Goal: Transaction & Acquisition: Purchase product/service

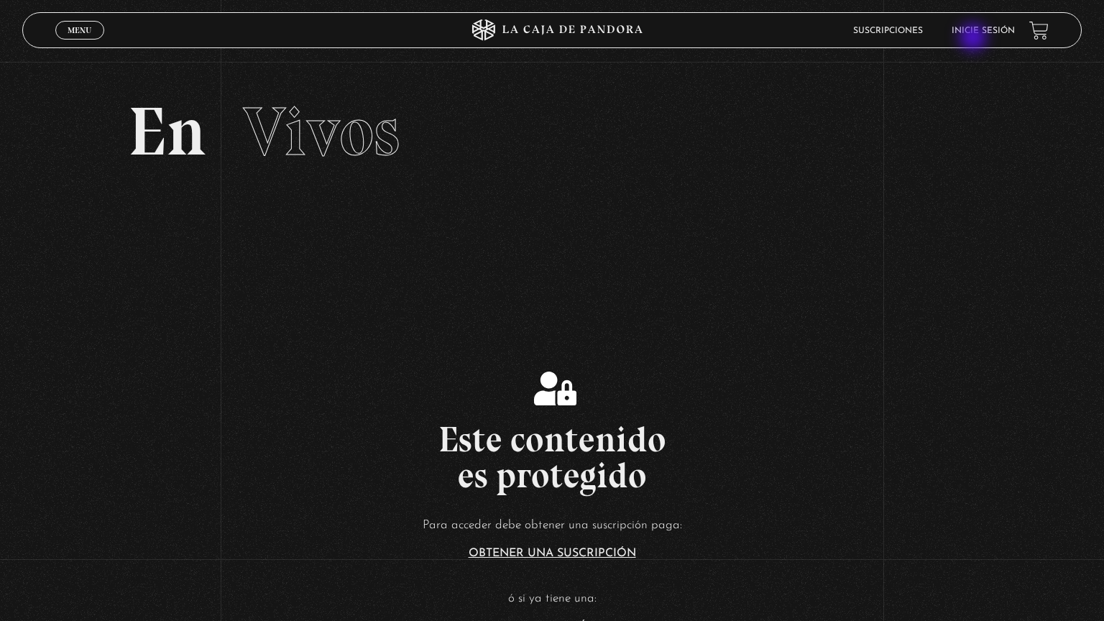
click at [975, 39] on li "Inicie sesión" at bounding box center [983, 30] width 63 height 22
click at [82, 39] on span "Cerrar" at bounding box center [80, 43] width 34 height 10
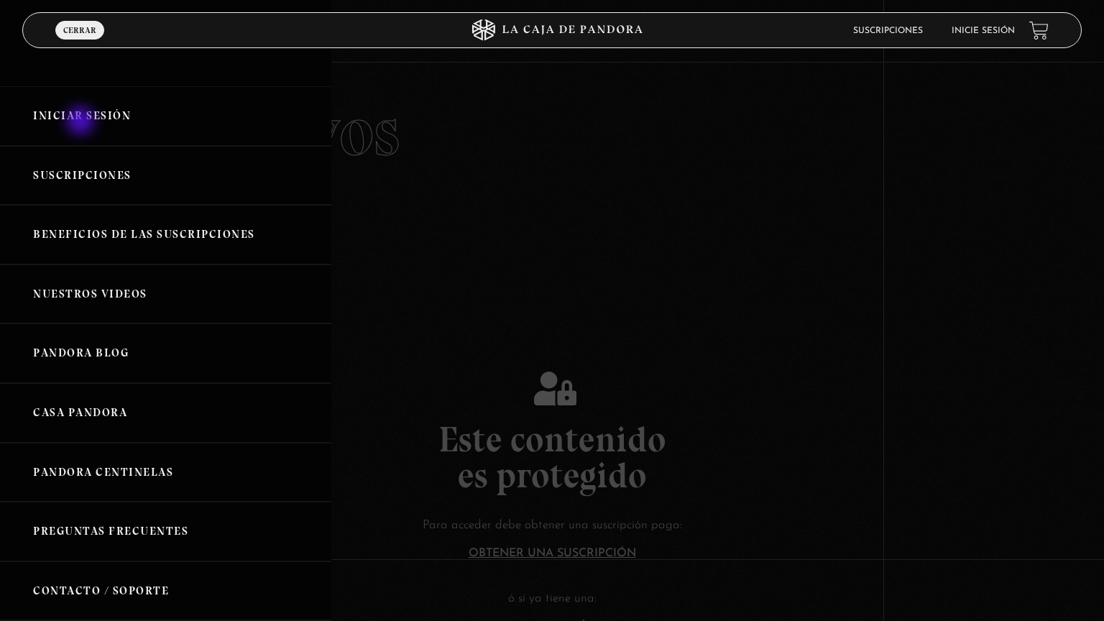
click at [82, 122] on link "Iniciar Sesión" at bounding box center [165, 116] width 331 height 60
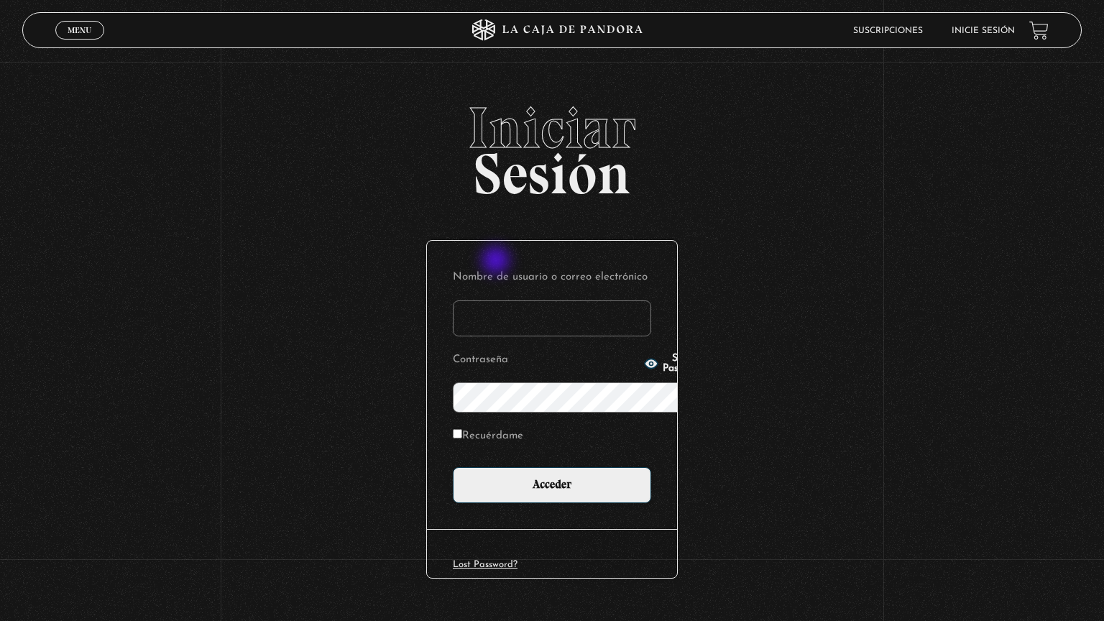
click at [497, 300] on input "Nombre de usuario o correo electrónico" at bounding box center [552, 318] width 198 height 36
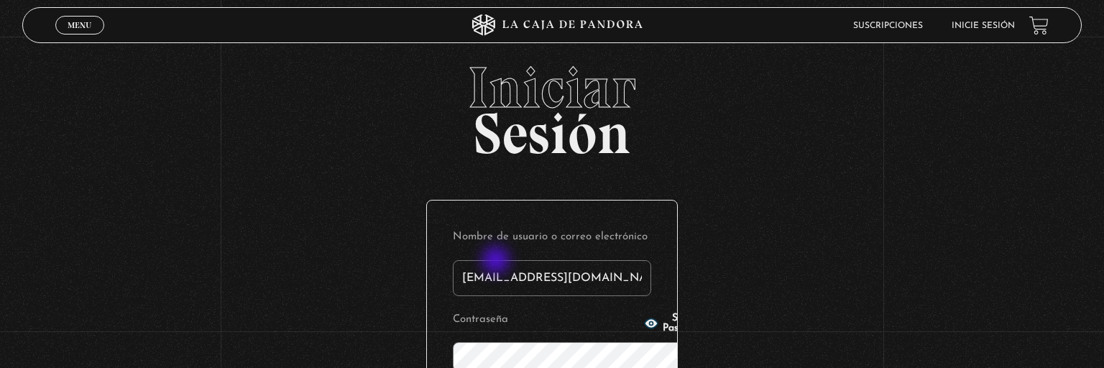
type input "[EMAIL_ADDRESS][DOMAIN_NAME]"
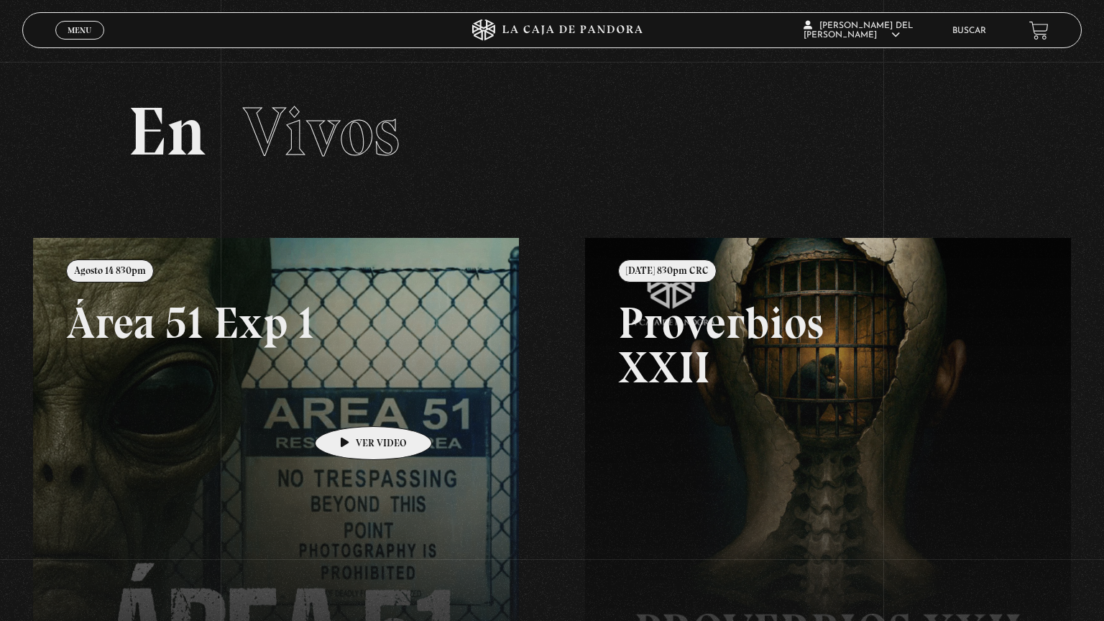
click at [351, 405] on link at bounding box center [585, 548] width 1104 height 621
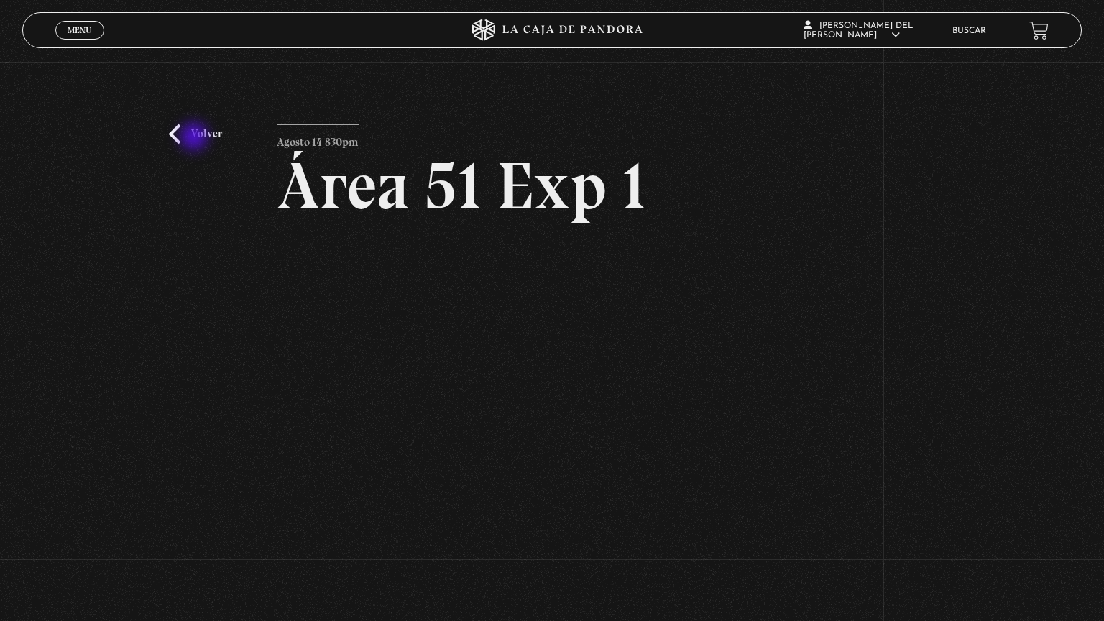
click at [195, 138] on link "Volver" at bounding box center [195, 133] width 53 height 19
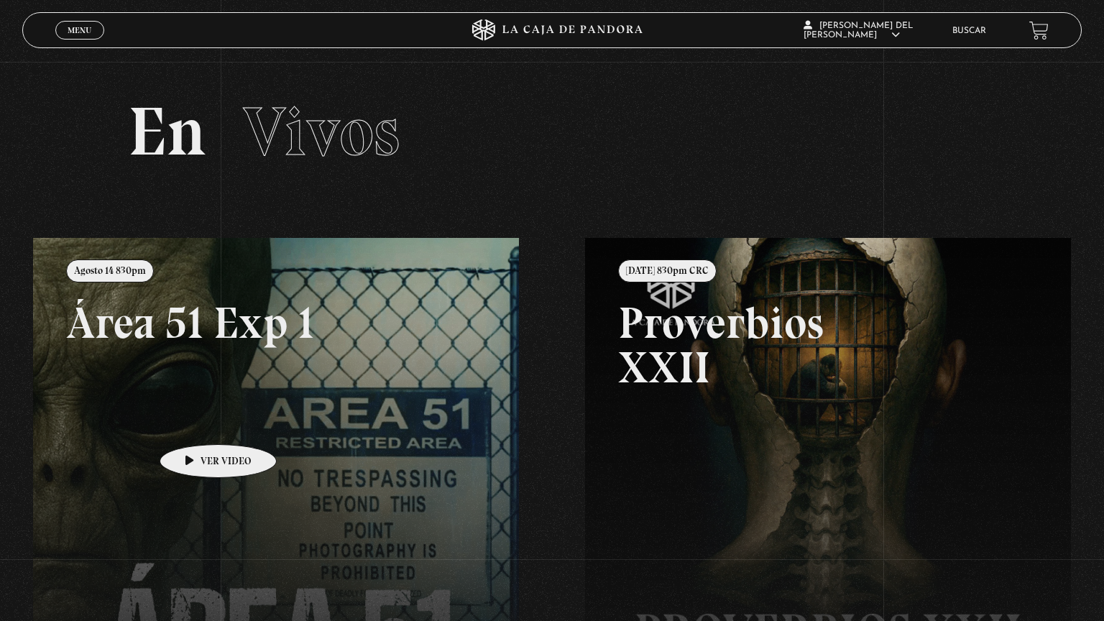
click at [195, 423] on link at bounding box center [585, 548] width 1104 height 621
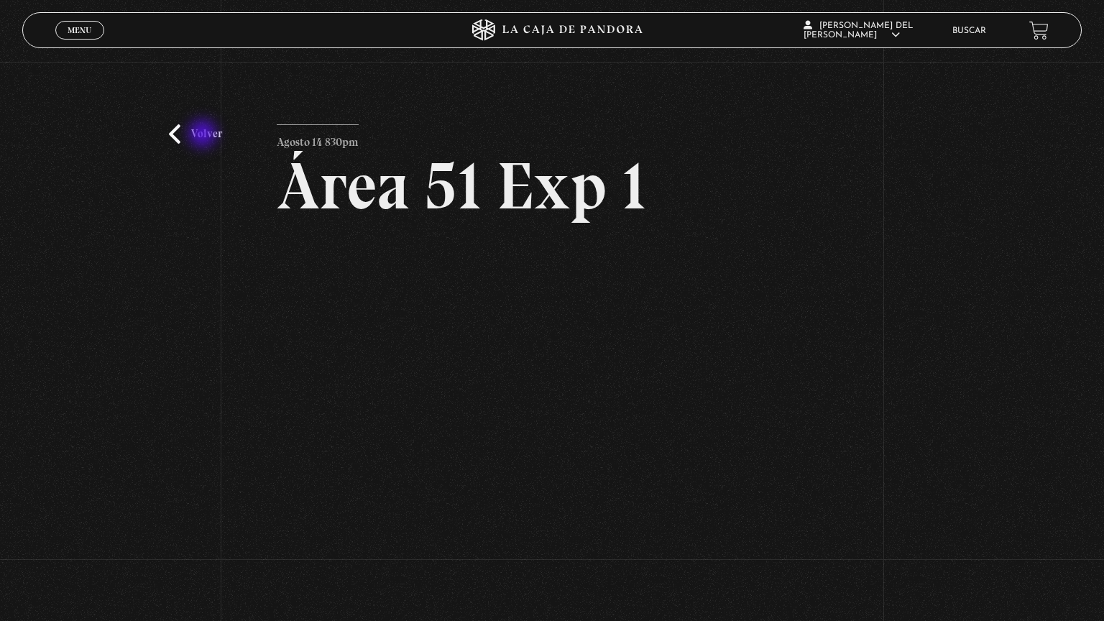
click at [204, 135] on link "Volver" at bounding box center [195, 133] width 53 height 19
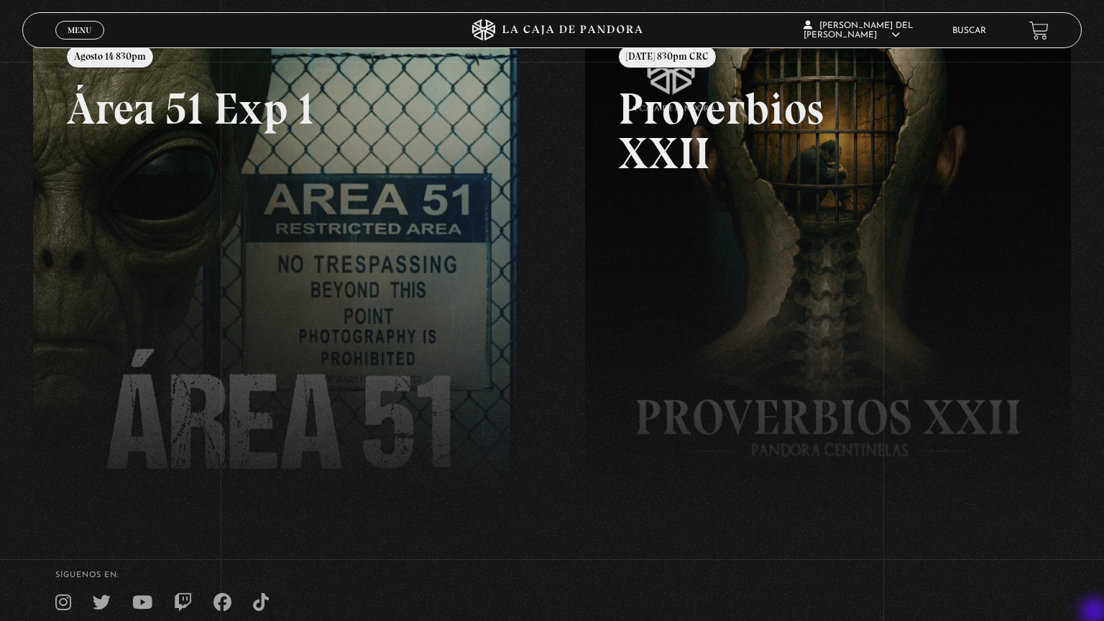
scroll to position [334, 0]
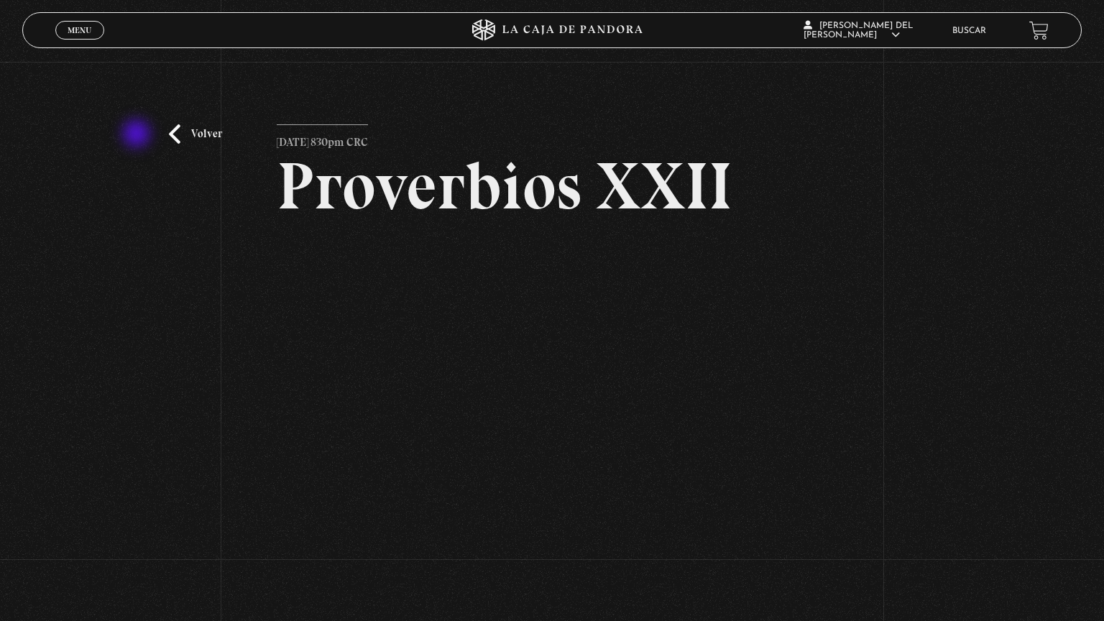
click at [138, 135] on div "Volver Julio 22 830pm CRC Proverbios XXII" at bounding box center [552, 320] width 1104 height 517
click at [184, 135] on link "Volver" at bounding box center [195, 133] width 53 height 19
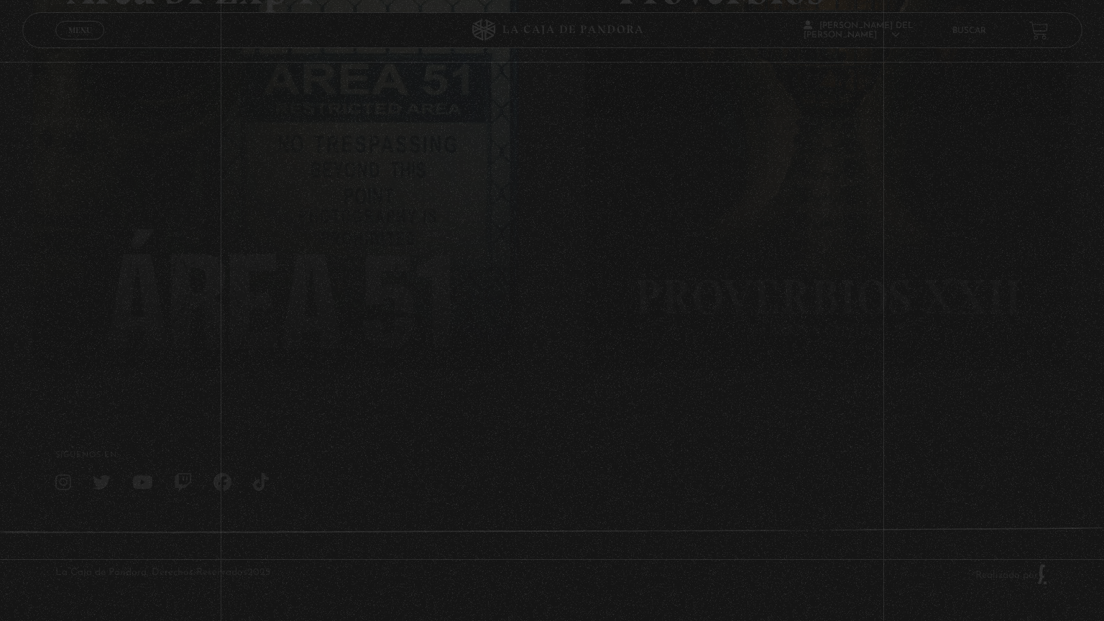
scroll to position [334, 0]
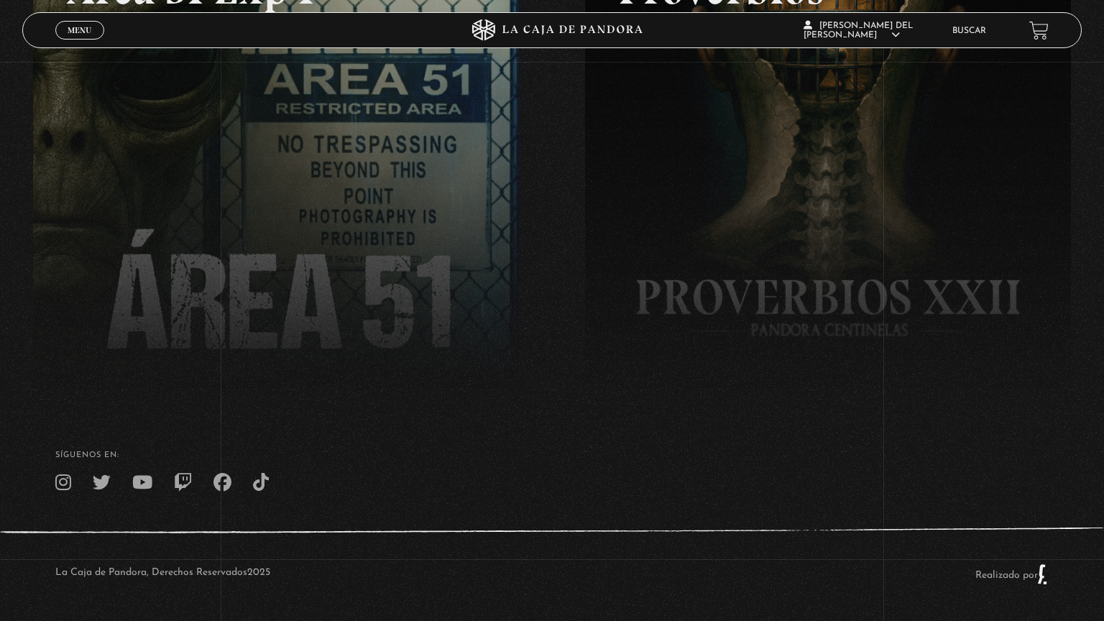
click at [184, 135] on link at bounding box center [585, 214] width 1104 height 621
